Goal: Information Seeking & Learning: Check status

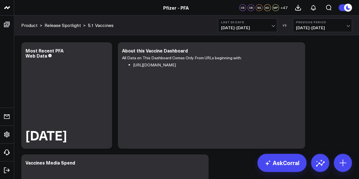
click at [260, 22] on b "Last 30 Days" at bounding box center [247, 21] width 53 height 3
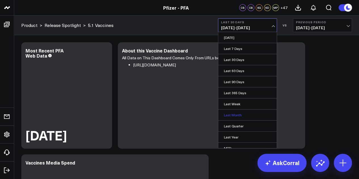
scroll to position [37, 0]
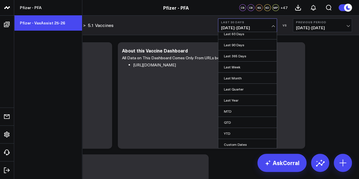
click at [30, 22] on link "Pfizer - VaxAssist 25-26" at bounding box center [48, 22] width 68 height 15
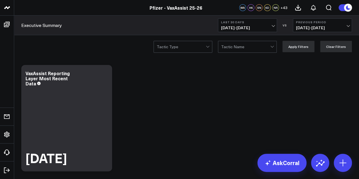
click at [258, 31] on button "Last 30 Days [DATE] - [DATE]" at bounding box center [247, 25] width 59 height 14
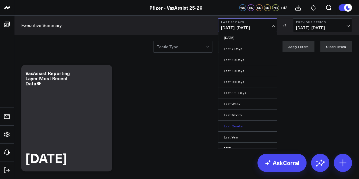
scroll to position [37, 0]
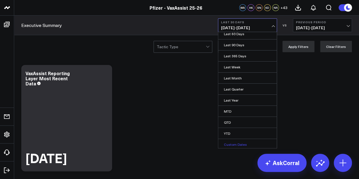
click at [236, 142] on link "Custom Dates" at bounding box center [247, 144] width 58 height 11
select select "8"
select select "2025"
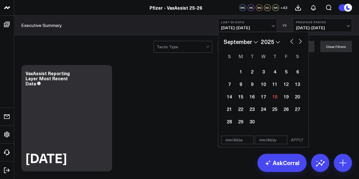
click at [292, 38] on button "button" at bounding box center [292, 40] width 6 height 7
select select "7"
select select "2025"
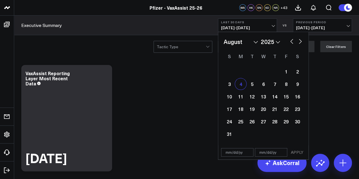
click at [244, 85] on div "4" at bounding box center [240, 83] width 11 height 11
type input "08/04/25"
select select "7"
select select "2025"
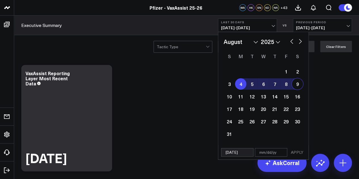
click at [300, 38] on button "button" at bounding box center [300, 40] width 6 height 7
select select "8"
select select "2025"
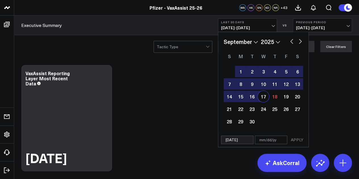
click at [263, 99] on div "17" at bounding box center [262, 96] width 11 height 11
type input "[DATE]"
select select "8"
select select "2025"
click at [298, 137] on button "APPLY" at bounding box center [296, 140] width 17 height 9
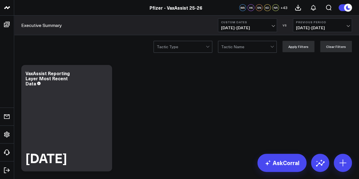
click at [326, 23] on b "Previous Period" at bounding box center [322, 21] width 53 height 3
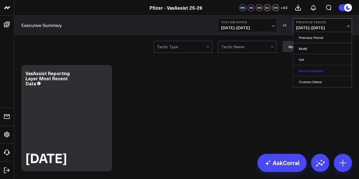
click at [313, 69] on link "No Comparison" at bounding box center [322, 70] width 58 height 11
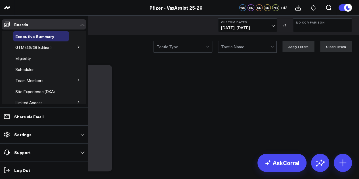
click at [77, 79] on icon at bounding box center [78, 79] width 3 height 3
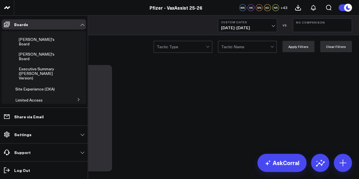
scroll to position [70, 0]
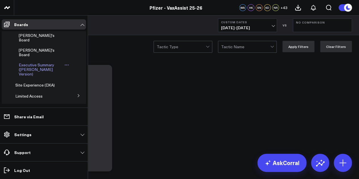
click at [45, 62] on span "Executive Summary (Surina's Version)" at bounding box center [36, 69] width 35 height 14
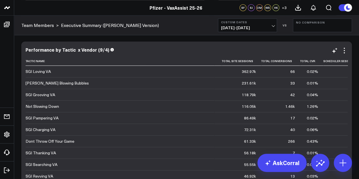
scroll to position [0, 84]
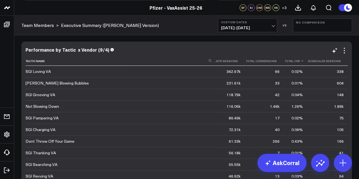
click at [284, 64] on th "Total Cvr" at bounding box center [295, 60] width 23 height 9
click at [300, 61] on icon at bounding box center [302, 60] width 5 height 3
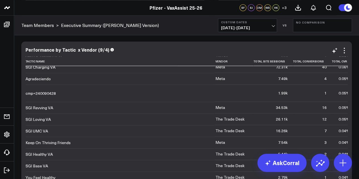
scroll to position [1785, 37]
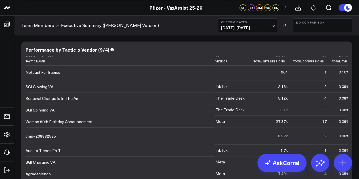
click at [260, 25] on button "Custom Dates 08/04/25 - 09/17/25" at bounding box center [247, 25] width 59 height 14
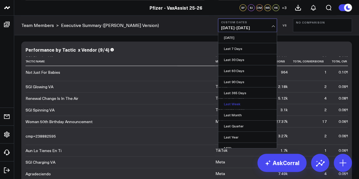
scroll to position [37, 0]
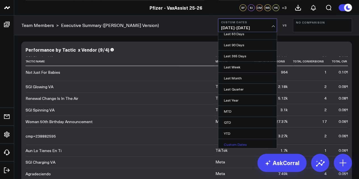
click at [236, 140] on link "Custom Dates" at bounding box center [247, 144] width 58 height 11
select select "8"
select select "2025"
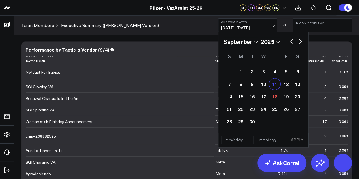
click at [272, 84] on div "11" at bounding box center [274, 83] width 11 height 11
type input "[DATE]"
select select "8"
select select "2025"
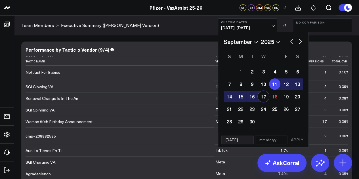
click at [261, 96] on div "17" at bounding box center [262, 96] width 11 height 11
type input "[DATE]"
select select "8"
select select "2025"
click at [300, 138] on button "APPLY" at bounding box center [296, 140] width 17 height 9
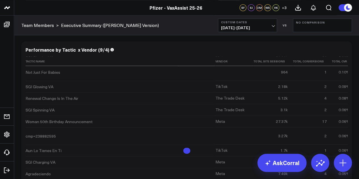
click at [319, 28] on button "No Comparison" at bounding box center [322, 25] width 59 height 14
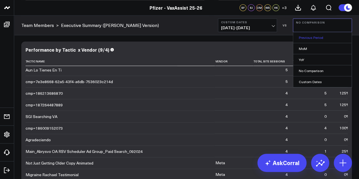
click at [310, 38] on link "Previous Period" at bounding box center [322, 37] width 58 height 11
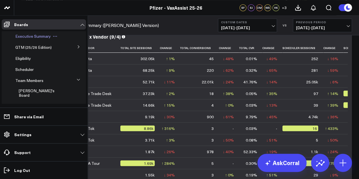
click at [37, 37] on span "Executive Summary" at bounding box center [32, 35] width 35 height 5
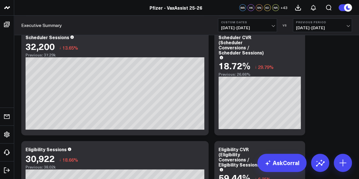
scroll to position [1085, 0]
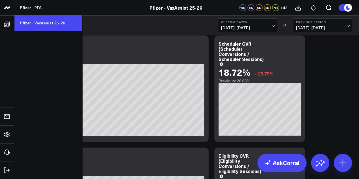
click at [38, 16] on link "Pfizer - VaxAssist 25-26" at bounding box center [48, 22] width 68 height 15
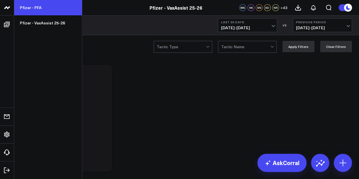
click at [42, 7] on link "Pfizer - PFA" at bounding box center [48, 7] width 68 height 15
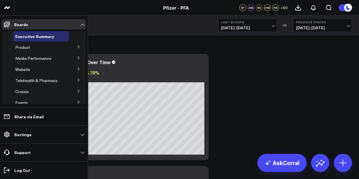
click at [74, 46] on button at bounding box center [78, 46] width 15 height 9
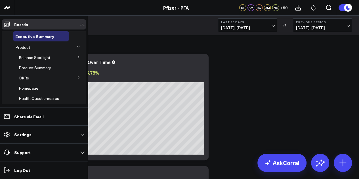
click at [78, 58] on icon at bounding box center [78, 57] width 1 height 3
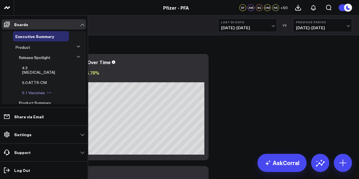
click at [37, 90] on span "5.1 Vaccines" at bounding box center [33, 92] width 23 height 5
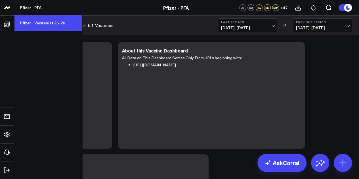
click at [45, 22] on link "Pfizer - VaxAssist 25-26" at bounding box center [48, 22] width 68 height 15
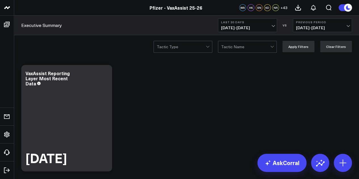
click at [260, 30] on span "[DATE] - [DATE]" at bounding box center [247, 28] width 53 height 5
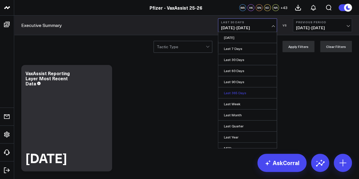
scroll to position [37, 0]
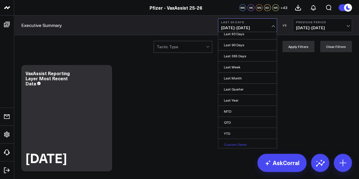
click at [239, 144] on link "Custom Dates" at bounding box center [247, 144] width 58 height 11
select select "8"
select select "2025"
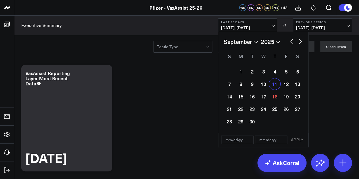
click at [274, 85] on div "11" at bounding box center [274, 83] width 11 height 11
type input "[DATE]"
select select "8"
select select "2025"
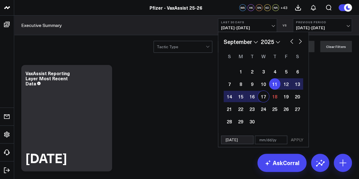
click at [261, 99] on div "17" at bounding box center [262, 96] width 11 height 11
type input "[DATE]"
select select "8"
select select "2025"
click at [296, 139] on button "APPLY" at bounding box center [296, 140] width 17 height 9
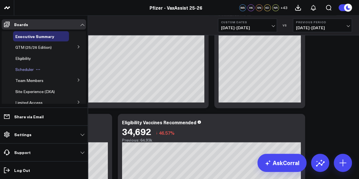
scroll to position [415, 0]
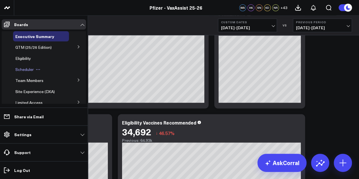
click at [28, 69] on span "Scheduler" at bounding box center [24, 69] width 18 height 5
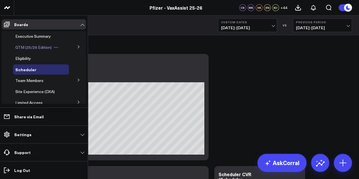
click at [40, 50] on span "GTM (25/26 Edition)" at bounding box center [33, 47] width 36 height 5
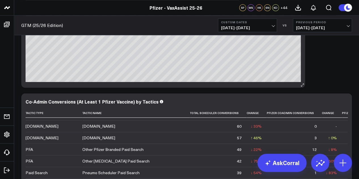
scroll to position [126, 0]
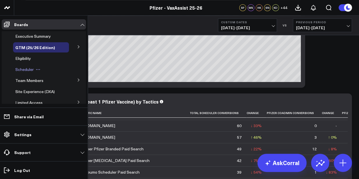
click at [27, 70] on span "Scheduler" at bounding box center [24, 69] width 18 height 5
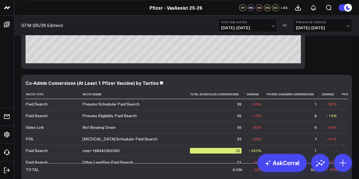
scroll to position [181, 0]
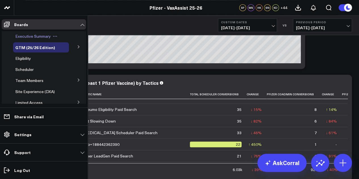
click at [33, 38] on span "Executive Summary" at bounding box center [32, 35] width 35 height 5
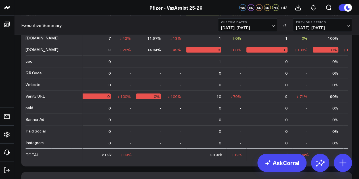
scroll to position [1651, 0]
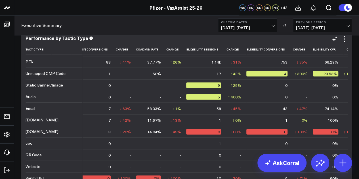
scroll to position [1539, 0]
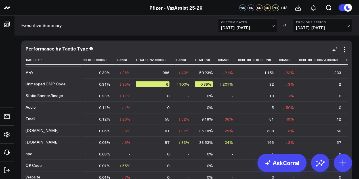
scroll to position [57, 0]
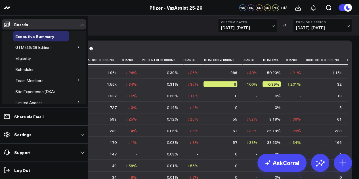
click at [77, 46] on icon at bounding box center [78, 46] width 3 height 3
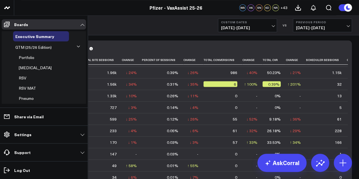
click at [77, 46] on icon at bounding box center [78, 46] width 3 height 3
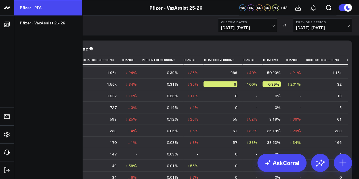
click at [36, 9] on link "Pfizer - PFA" at bounding box center [48, 7] width 68 height 15
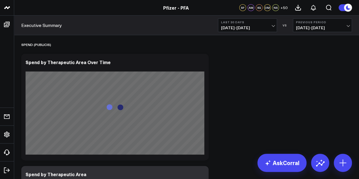
click at [239, 30] on span "[DATE] - [DATE]" at bounding box center [247, 28] width 53 height 5
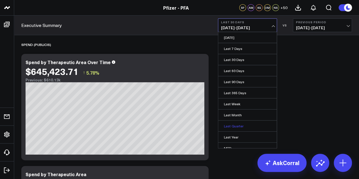
scroll to position [37, 0]
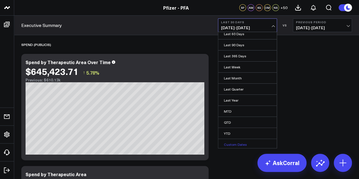
click at [233, 141] on link "Custom Dates" at bounding box center [247, 144] width 58 height 11
select select "8"
select select "2025"
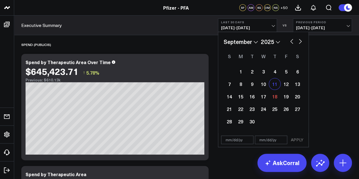
click at [277, 85] on div "11" at bounding box center [274, 83] width 11 height 11
type input "09/11/25"
select select "8"
select select "2025"
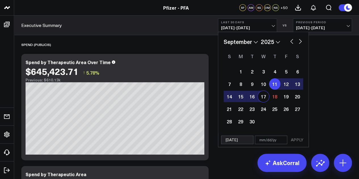
click at [264, 98] on div "17" at bounding box center [262, 96] width 11 height 11
type input "[DATE]"
select select "8"
select select "2025"
click at [301, 140] on button "APPLY" at bounding box center [296, 140] width 17 height 9
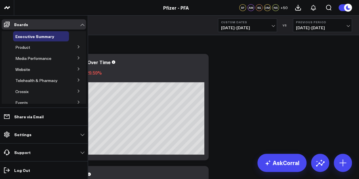
click at [77, 46] on icon at bounding box center [78, 46] width 3 height 3
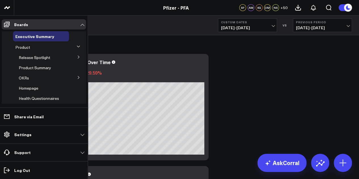
click at [77, 58] on icon at bounding box center [78, 56] width 3 height 3
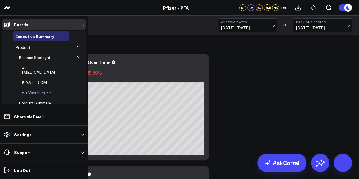
click at [35, 90] on span "5.1 Vaccines" at bounding box center [33, 92] width 23 height 5
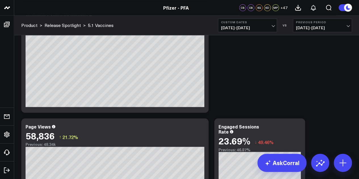
scroll to position [358, 0]
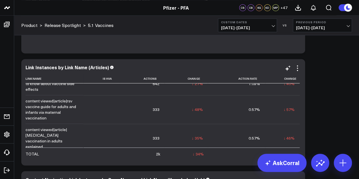
scroll to position [11, 0]
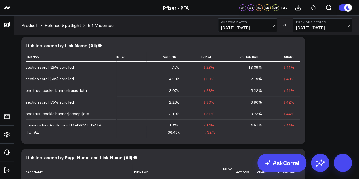
scroll to position [1139, 0]
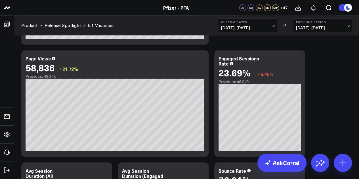
scroll to position [342, 0]
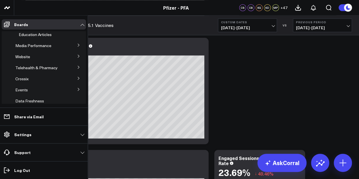
scroll to position [0, 0]
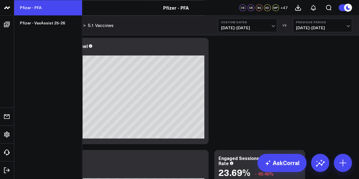
click at [36, 9] on link "Pfizer - PFA" at bounding box center [48, 7] width 68 height 15
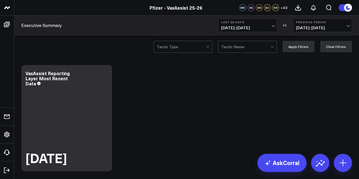
click at [264, 30] on span "[DATE] - [DATE]" at bounding box center [247, 28] width 53 height 5
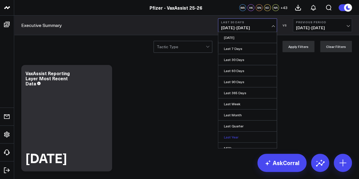
scroll to position [37, 0]
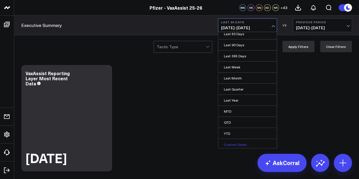
click at [231, 143] on link "Custom Dates" at bounding box center [247, 144] width 58 height 11
select select "8"
select select "2025"
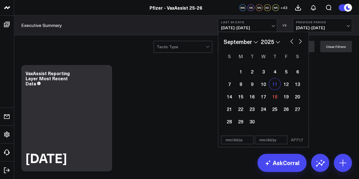
click at [273, 86] on div "11" at bounding box center [274, 83] width 11 height 11
type input "[DATE]"
select select "8"
select select "2025"
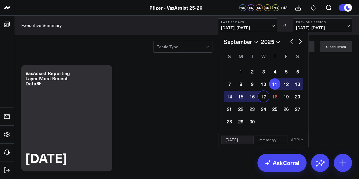
click at [263, 101] on div "17" at bounding box center [262, 96] width 11 height 11
type input "[DATE]"
select select "8"
select select "2025"
click at [296, 140] on button "APPLY" at bounding box center [296, 140] width 17 height 9
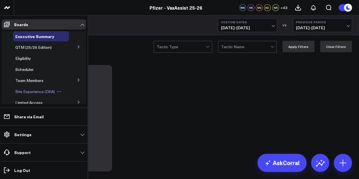
scroll to position [35, 0]
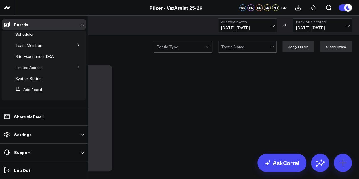
click at [77, 68] on icon at bounding box center [78, 66] width 3 height 3
click at [45, 78] on span "PFA - Cross Domain" at bounding box center [37, 77] width 36 height 5
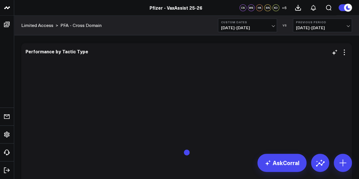
scroll to position [1518, 0]
click at [350, 105] on div "Performance by Tactic Type" at bounding box center [186, 152] width 330 height 218
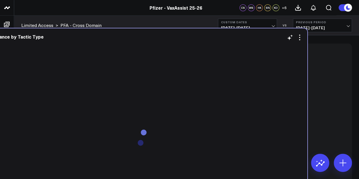
click at [305, 90] on div "Performance by Tactic Type" at bounding box center [142, 137] width 330 height 218
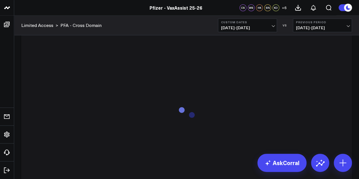
scroll to position [1546, 0]
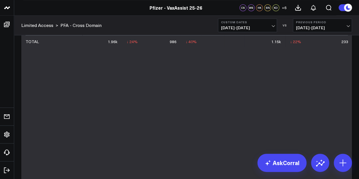
click at [355, 63] on div "Modify via AI Copy link to widget Ask support Remove Create linked copy Executi…" at bounding box center [186, 171] width 344 height 3365
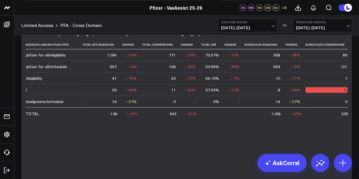
scroll to position [1277, 0]
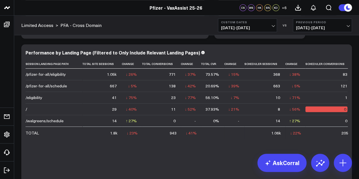
click at [245, 141] on div "Session Landing Page Path Total Site Sessions Change Total Conversions Change T…" at bounding box center [187, 158] width 322 height 198
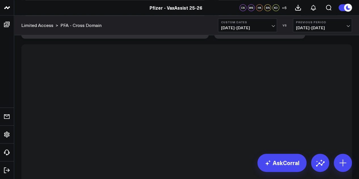
scroll to position [1652, 0]
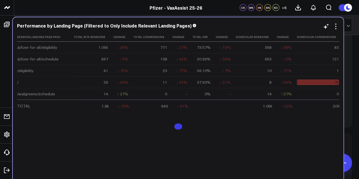
click at [237, 114] on div "Session Landing Page Path Total Site Sessions Change Total Conversions Change T…" at bounding box center [178, 131] width 322 height 198
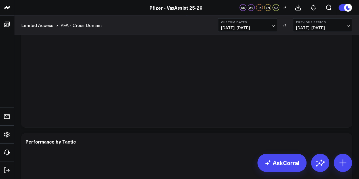
click at [29, 10] on div "Pfizer - VaxAssist 25-26" at bounding box center [176, 8] width 352 height 6
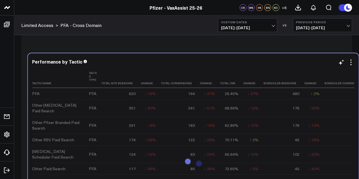
scroll to position [69, 0]
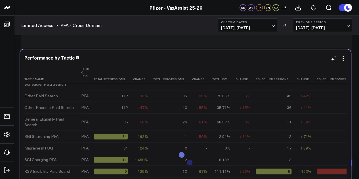
click at [341, 90] on td "11" at bounding box center [339, 96] width 47 height 12
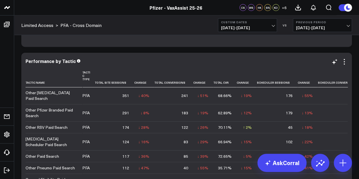
scroll to position [0, 0]
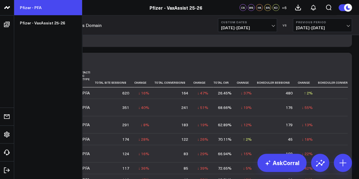
click at [37, 11] on link "Pfizer - PFA" at bounding box center [48, 7] width 68 height 15
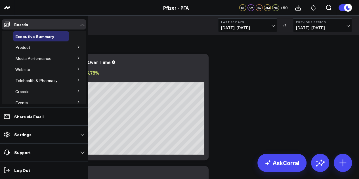
click at [78, 47] on icon at bounding box center [78, 46] width 1 height 3
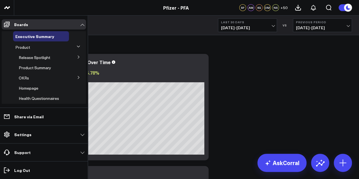
click at [77, 57] on icon at bounding box center [78, 56] width 3 height 3
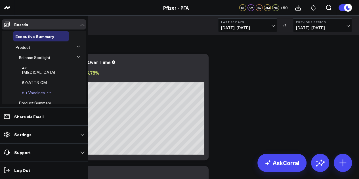
click at [40, 90] on span "5.1 Vaccines" at bounding box center [33, 92] width 23 height 5
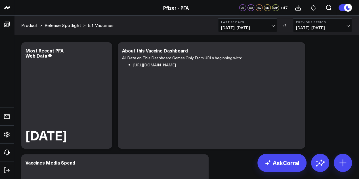
scroll to position [50, 0]
